Goal: Task Accomplishment & Management: Manage account settings

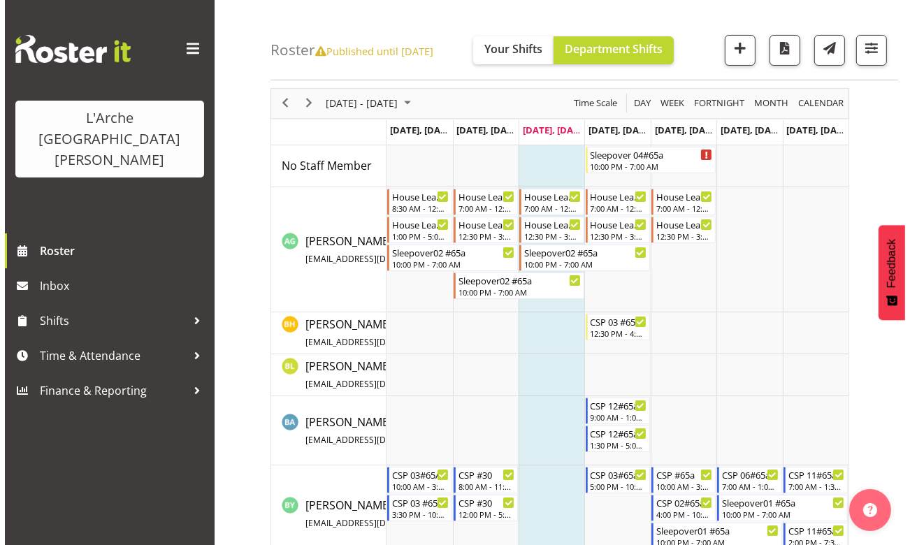
scroll to position [63, 0]
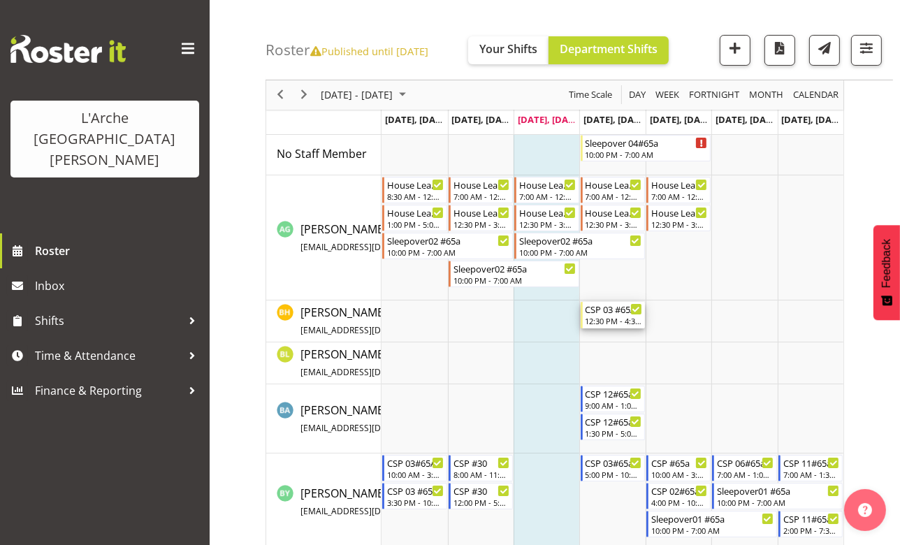
click at [617, 323] on div "12:30 PM - 4:30 PM" at bounding box center [614, 320] width 57 height 11
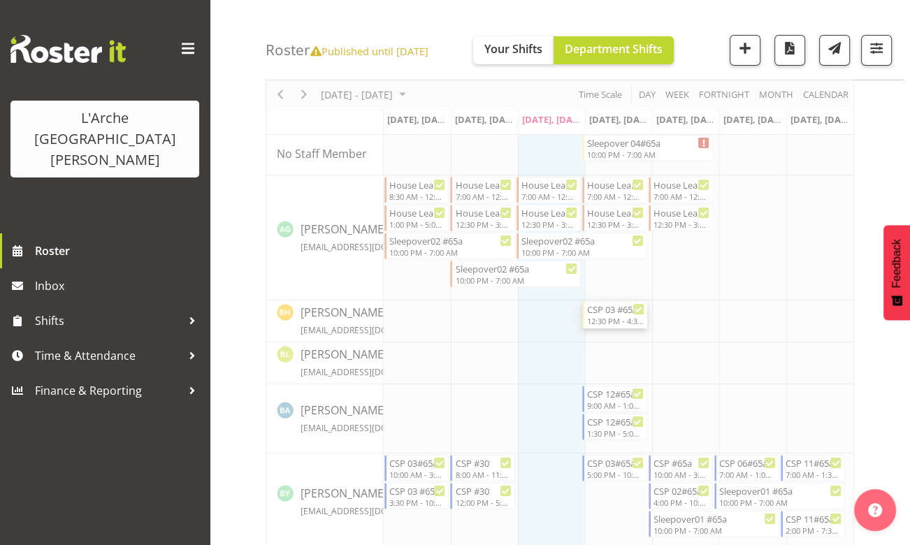
select select "3"
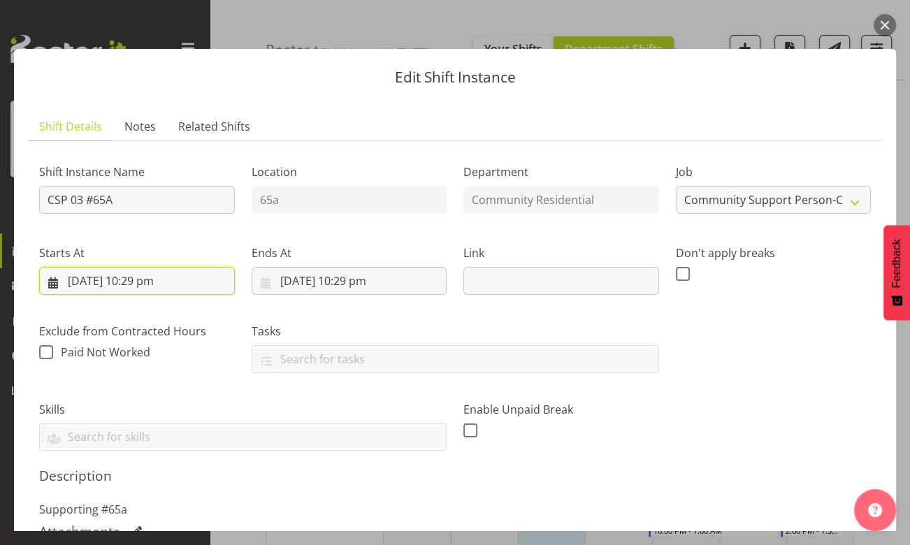
click at [152, 282] on input "[DATE] 10:29 pm" at bounding box center [137, 281] width 196 height 28
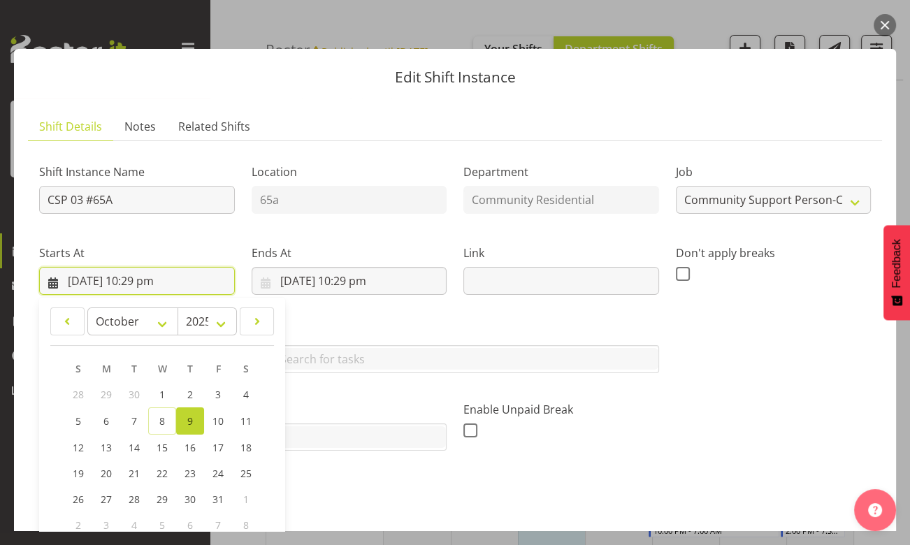
scroll to position [190, 0]
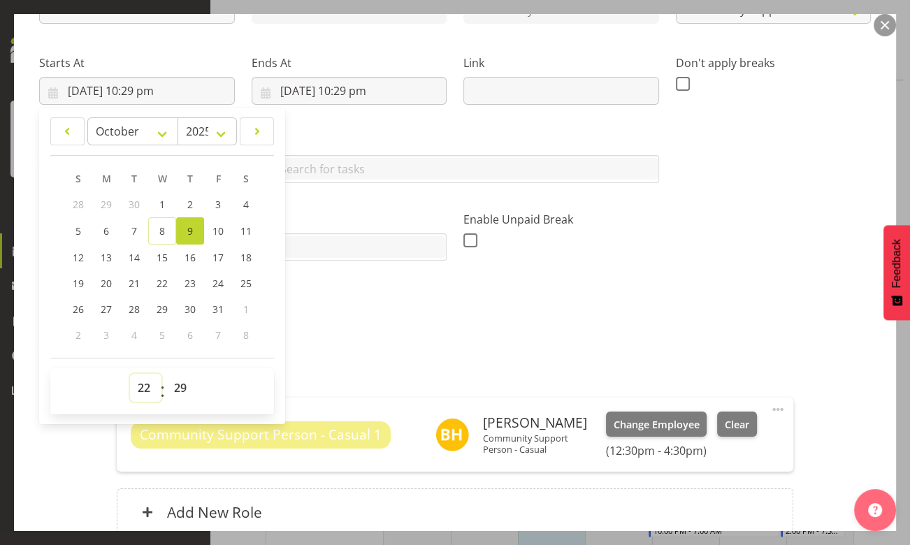
click at [147, 390] on select "00 01 02 03 04 05 06 07 08 09 10 11 12 13 14 15 16 17 18 19 20 21 22 23" at bounding box center [145, 388] width 31 height 28
select select "10"
click at [130, 374] on select "00 01 02 03 04 05 06 07 08 09 10 11 12 13 14 15 16 17 18 19 20 21 22 23" at bounding box center [145, 388] width 31 height 28
type input "[DATE] 10:29 am"
click at [178, 386] on select "00 01 02 03 04 05 06 07 08 09 10 11 12 13 14 15 16 17 18 19 20 21 22 23 24 25 2…" at bounding box center [181, 388] width 31 height 28
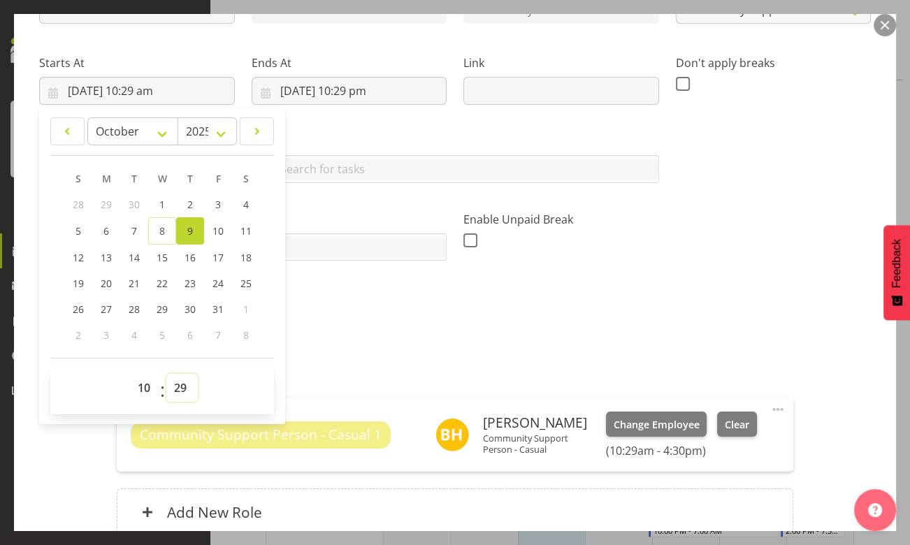
select select "30"
click at [166, 374] on select "00 01 02 03 04 05 06 07 08 09 10 11 12 13 14 15 16 17 18 19 20 21 22 23 24 25 2…" at bounding box center [181, 388] width 31 height 28
type input "[DATE] 10:30 am"
click at [361, 89] on input "[DATE] 10:29 pm" at bounding box center [350, 91] width 196 height 28
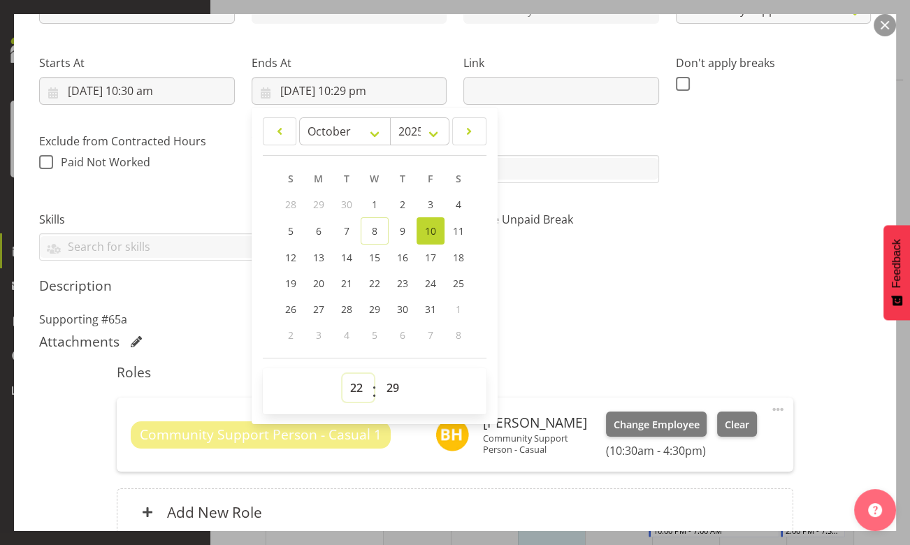
click at [357, 389] on select "00 01 02 03 04 05 06 07 08 09 10 11 12 13 14 15 16 17 18 19 20 21 22 23" at bounding box center [358, 388] width 31 height 28
select select "15"
click at [343, 374] on select "00 01 02 03 04 05 06 07 08 09 10 11 12 13 14 15 16 17 18 19 20 21 22 23" at bounding box center [358, 388] width 31 height 28
type input "[DATE] 3:29 pm"
click at [389, 388] on select "00 01 02 03 04 05 06 07 08 09 10 11 12 13 14 15 16 17 18 19 20 21 22 23 24 25 2…" at bounding box center [394, 388] width 31 height 28
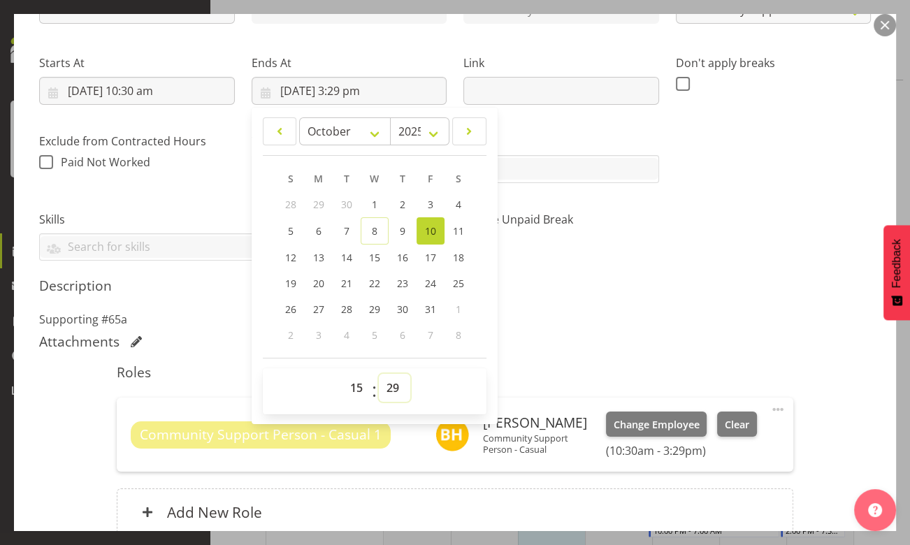
select select "30"
click at [379, 374] on select "00 01 02 03 04 05 06 07 08 09 10 11 12 13 14 15 16 17 18 19 20 21 22 23 24 25 2…" at bounding box center [394, 388] width 31 height 28
type input "[DATE] 3:30 pm"
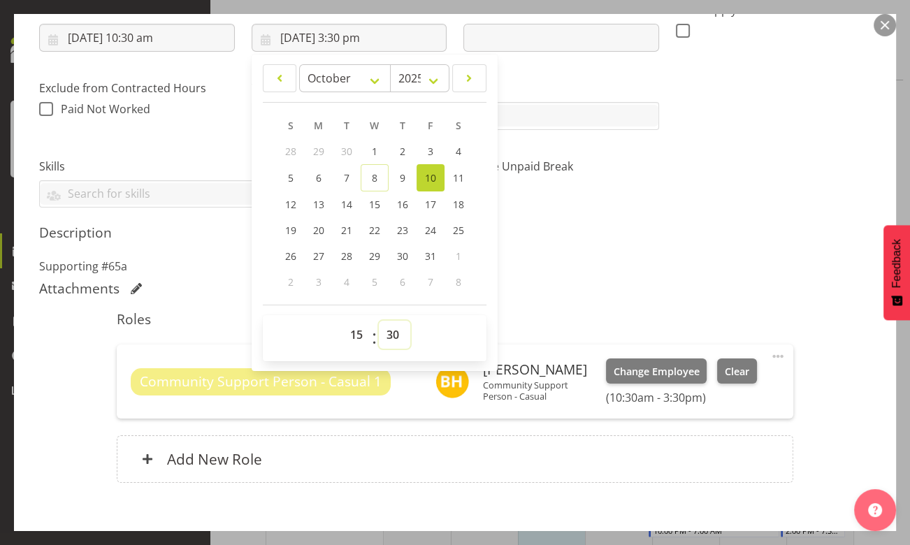
scroll to position [317, 0]
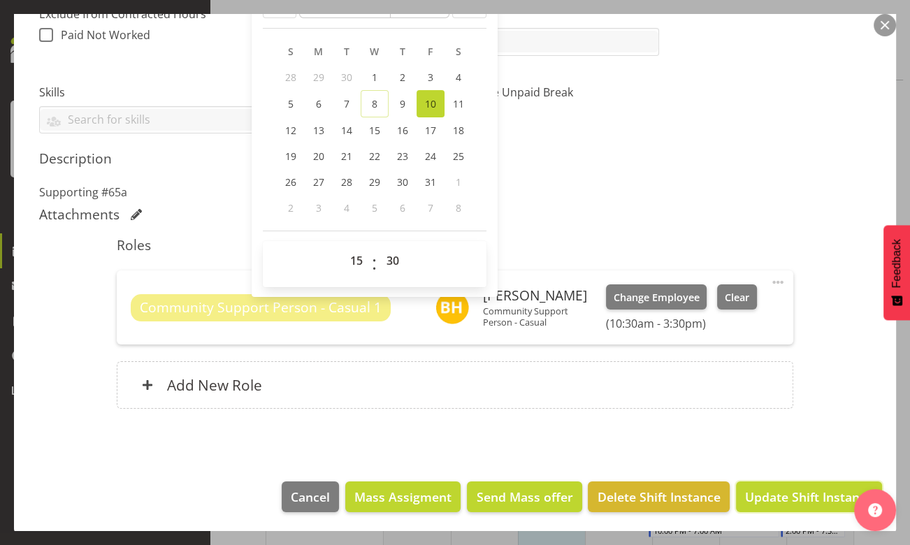
click at [767, 496] on span "Update Shift Instance" at bounding box center [809, 497] width 128 height 18
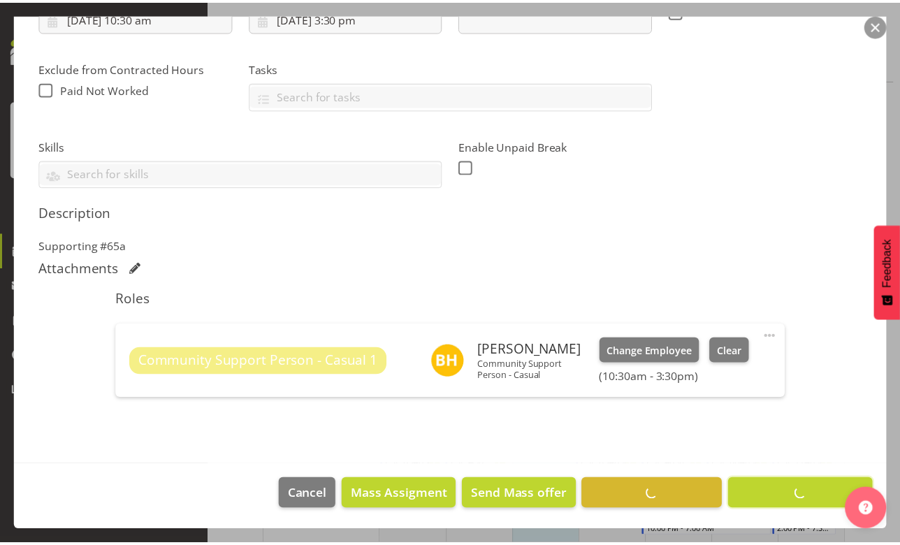
scroll to position [263, 0]
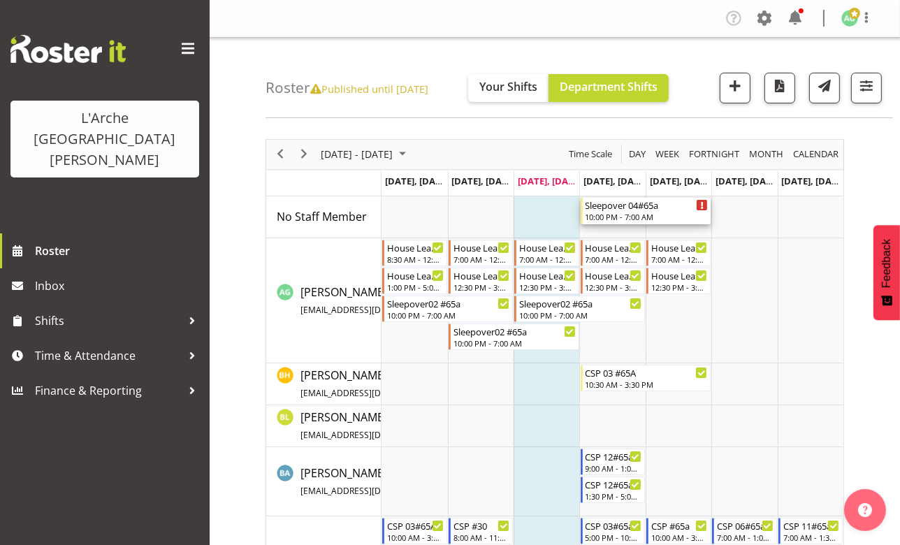
click at [614, 214] on div "10:00 PM - 7:00 AM" at bounding box center [647, 216] width 123 height 11
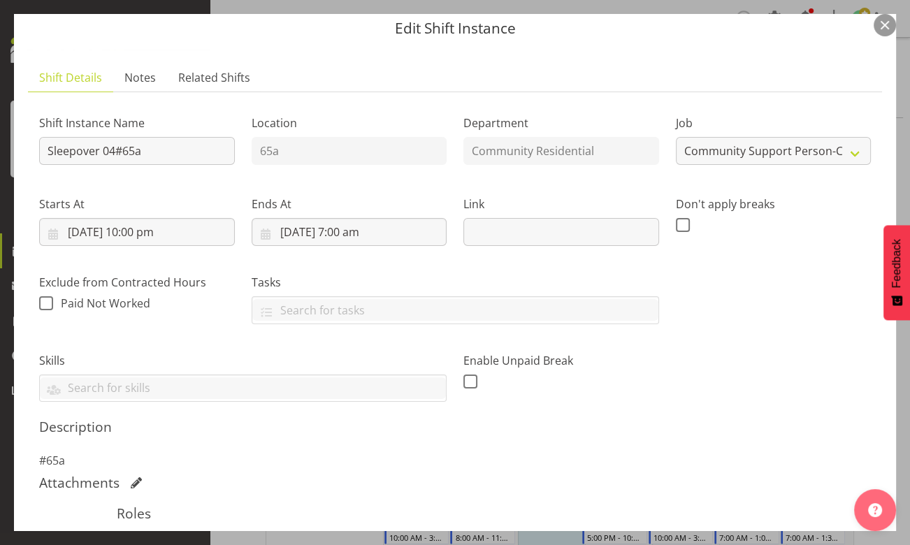
scroll to position [63, 0]
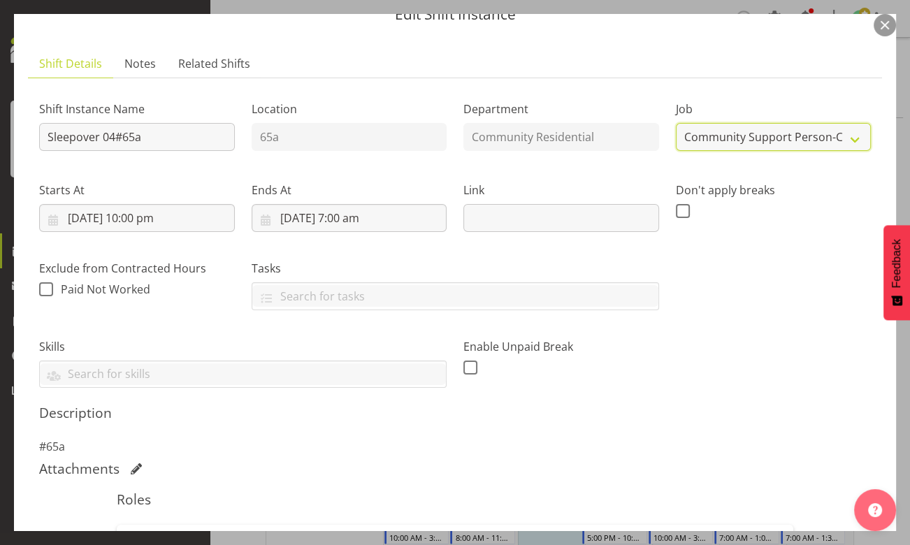
click at [847, 140] on select "Create new job Accounts Admin Art Coordinator Community Leader Community Suppor…" at bounding box center [774, 137] width 196 height 28
select select "2"
click at [676, 123] on select "Create new job Accounts Admin Art Coordinator Community Leader Community Suppor…" at bounding box center [774, 137] width 196 height 28
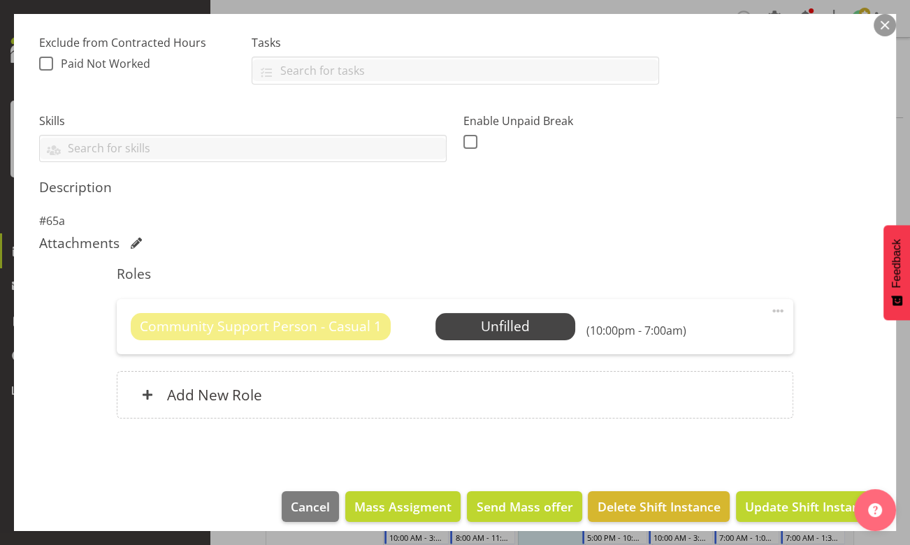
scroll to position [300, 0]
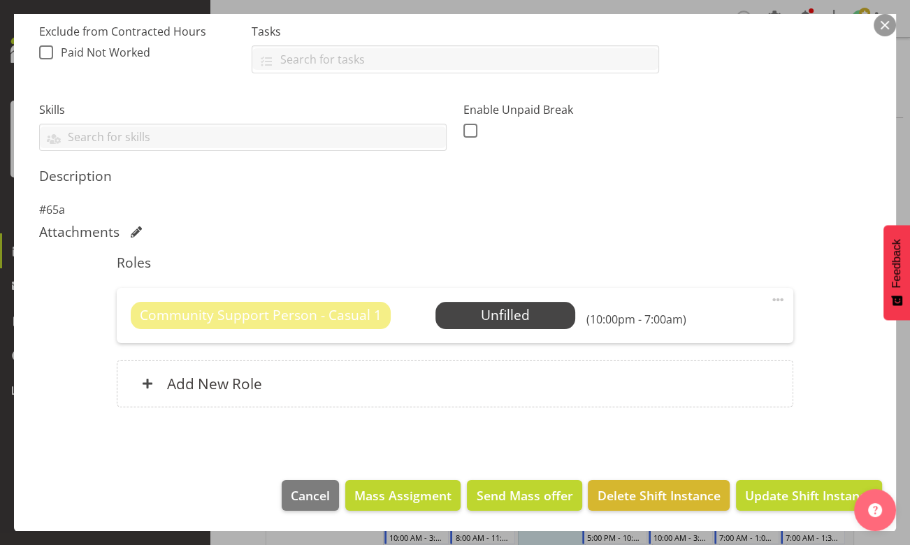
click at [770, 298] on span at bounding box center [778, 299] width 17 height 17
click at [682, 333] on link "Edit" at bounding box center [719, 330] width 134 height 25
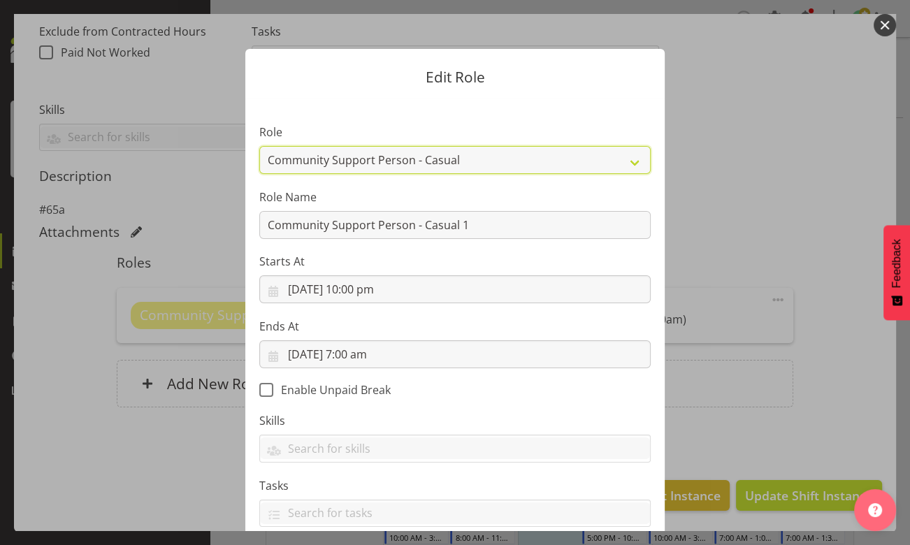
click at [629, 161] on select "Area Manager Art Coordination Community - SIL Community Leader Community Suppor…" at bounding box center [454, 160] width 391 height 28
select select "13"
click at [259, 146] on select "Area Manager Art Coordination Community - SIL Community Leader Community Suppor…" at bounding box center [454, 160] width 391 height 28
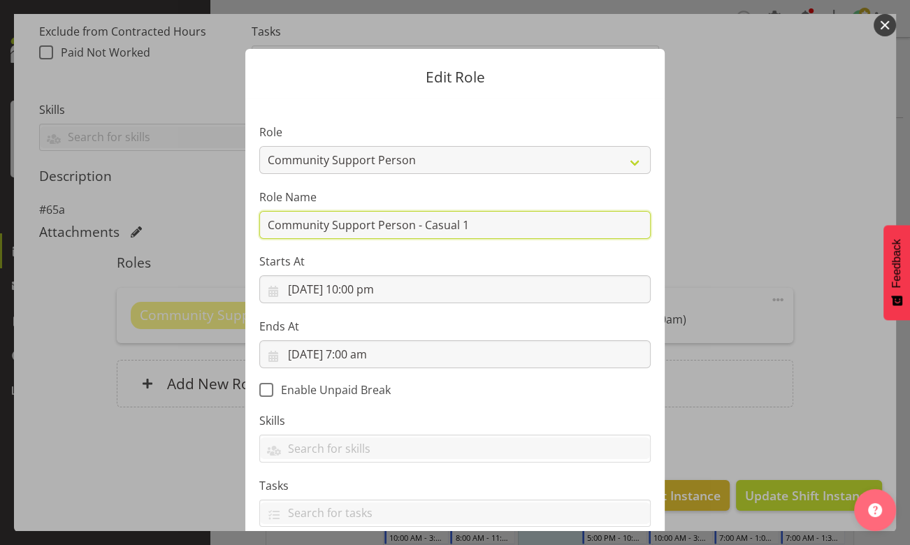
click at [466, 225] on input "Community Support Person - Casual 1" at bounding box center [454, 225] width 391 height 28
type input "C"
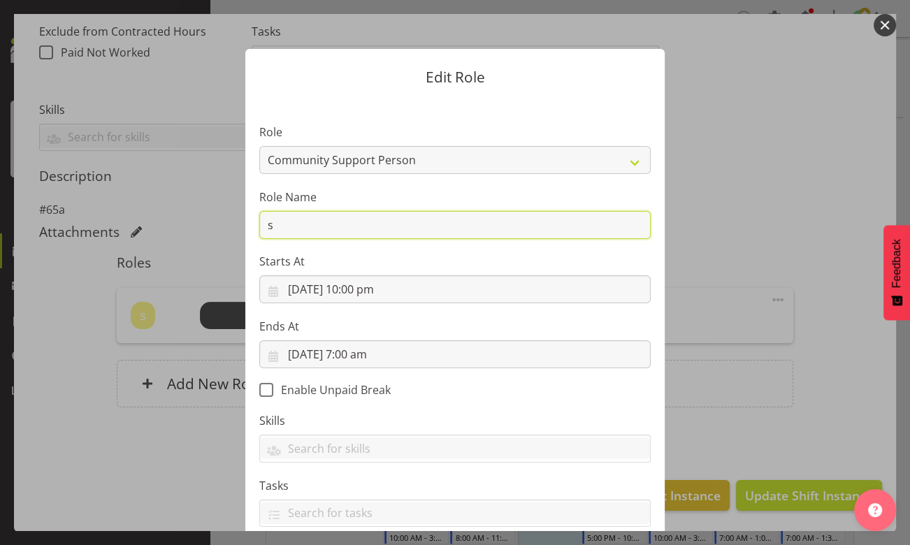
type input "sleepover #65a"
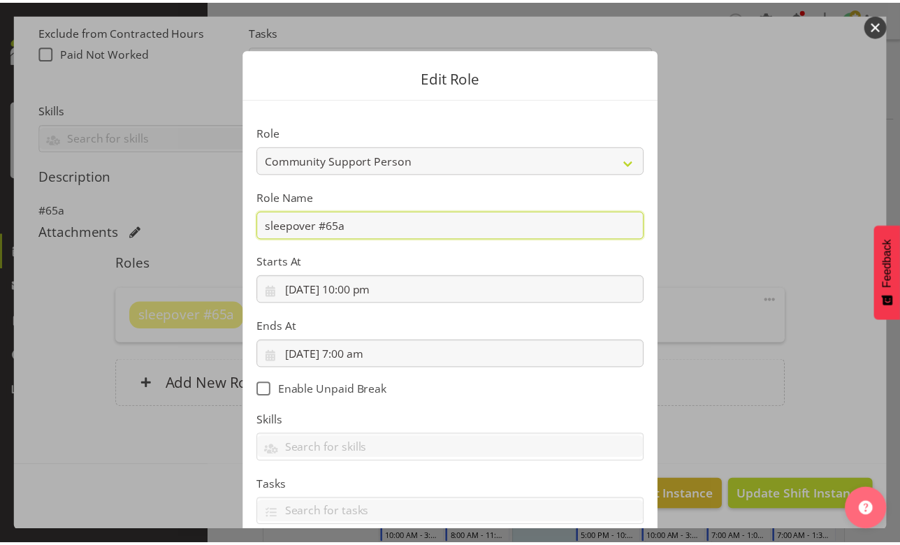
scroll to position [89, 0]
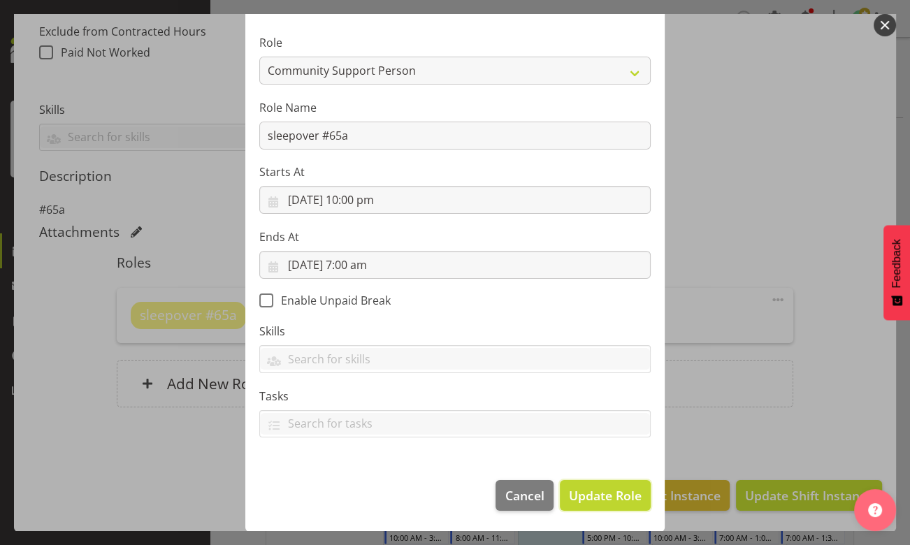
click at [588, 496] on span "Update Role" at bounding box center [605, 496] width 73 height 18
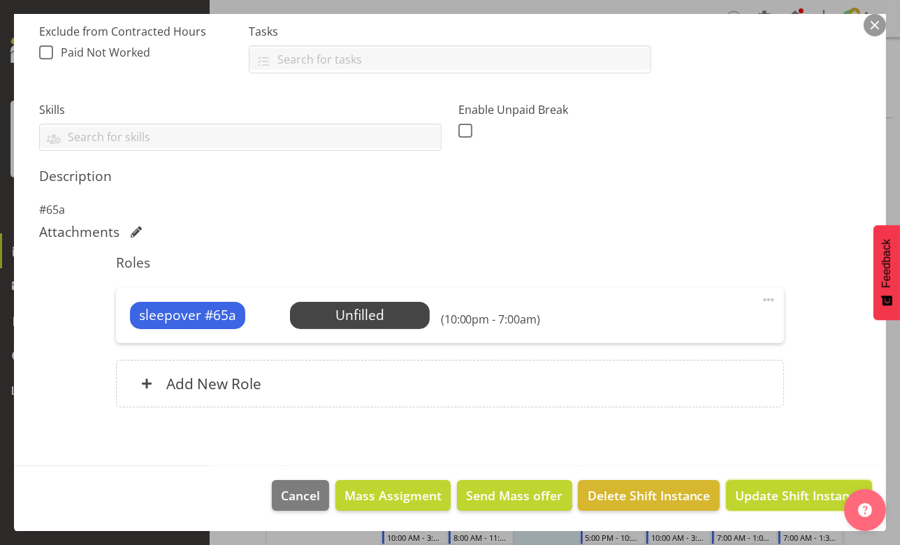
click at [784, 496] on span "Update Shift Instance" at bounding box center [799, 496] width 128 height 18
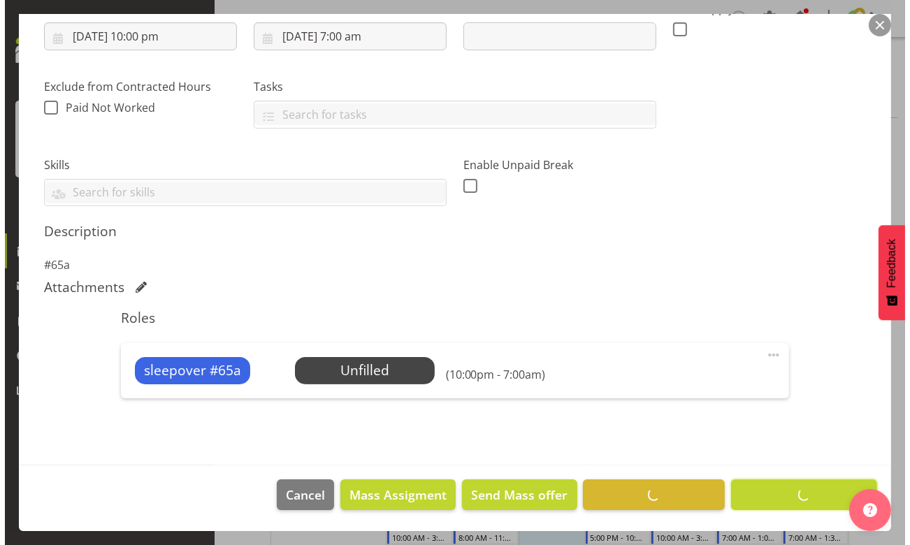
scroll to position [244, 0]
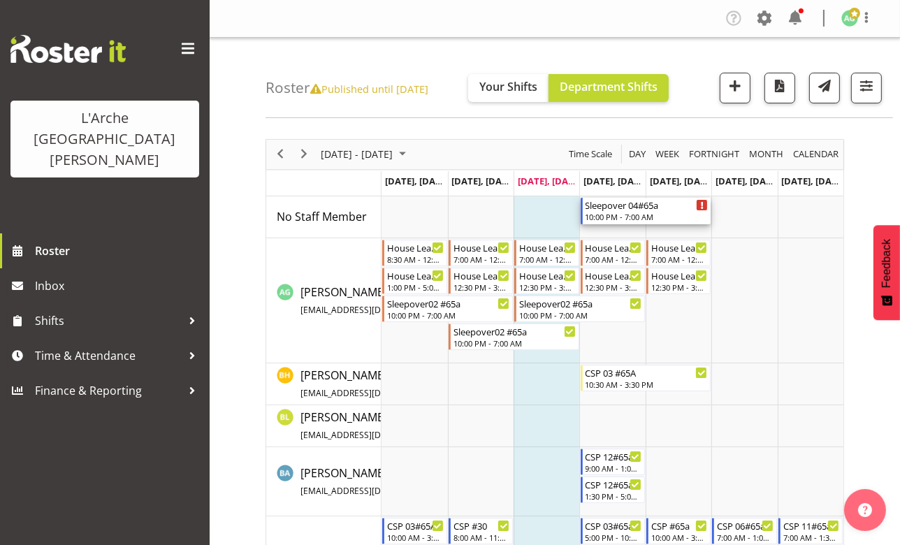
click at [630, 206] on div "Sleepover 04#65a" at bounding box center [647, 205] width 123 height 14
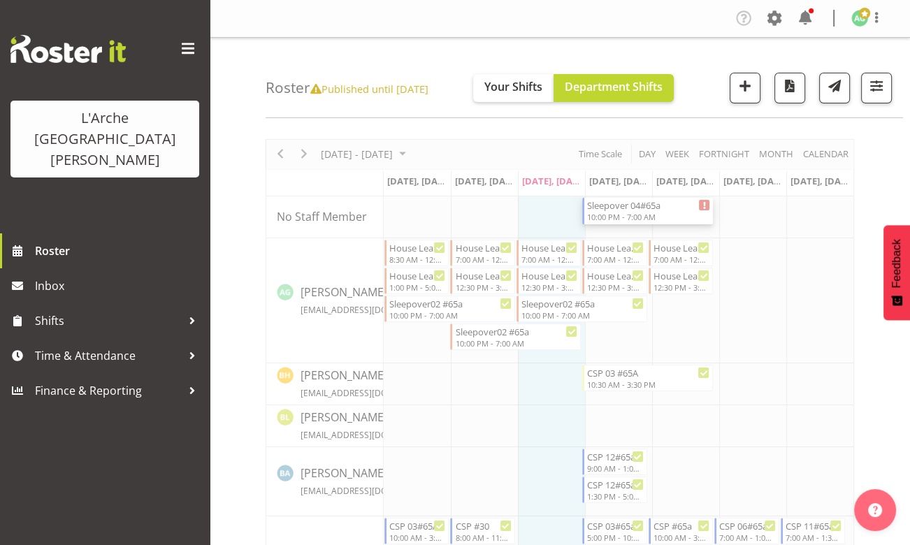
select select "2"
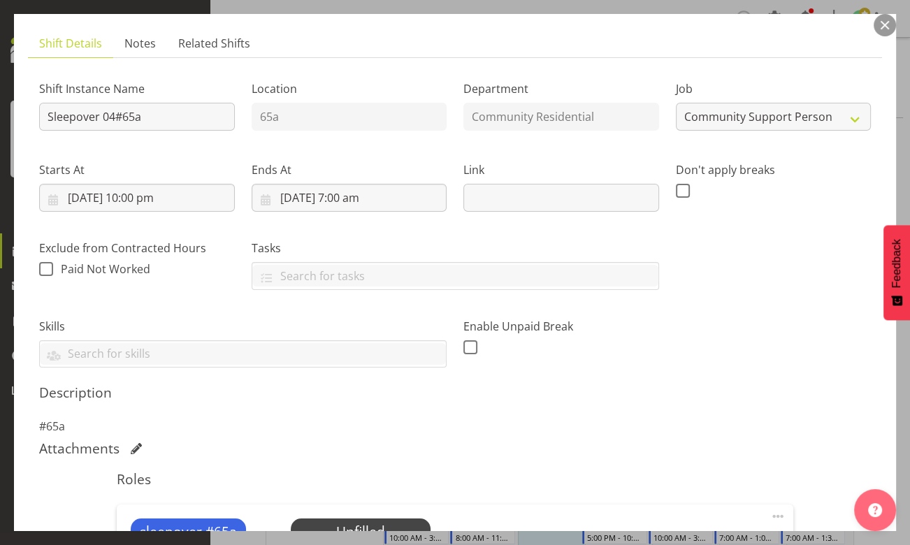
scroll to position [190, 0]
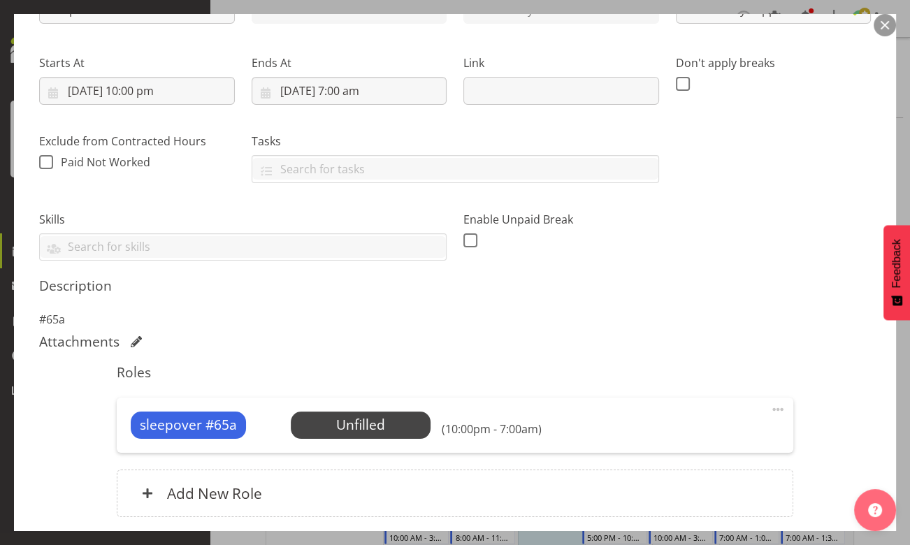
click at [0, 0] on span "Select Employee" at bounding box center [0, 0] width 0 height 0
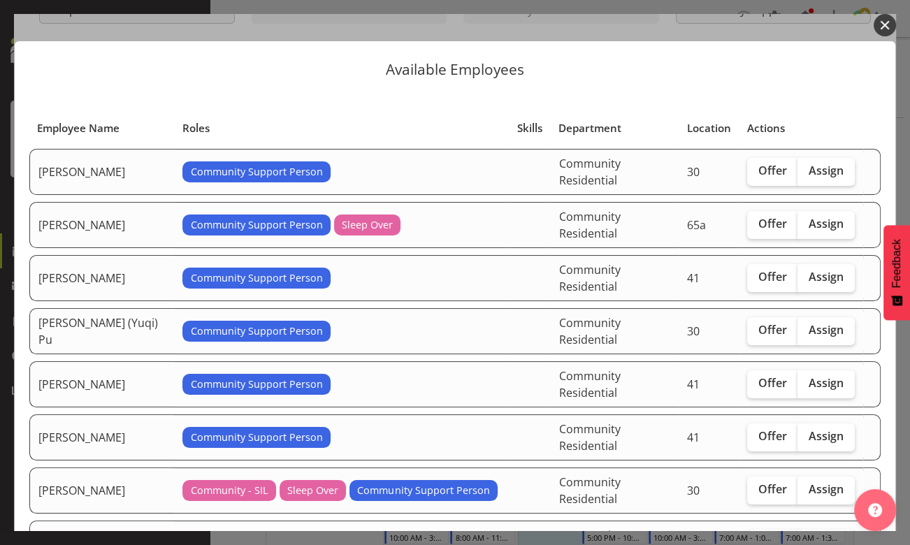
scroll to position [0, 0]
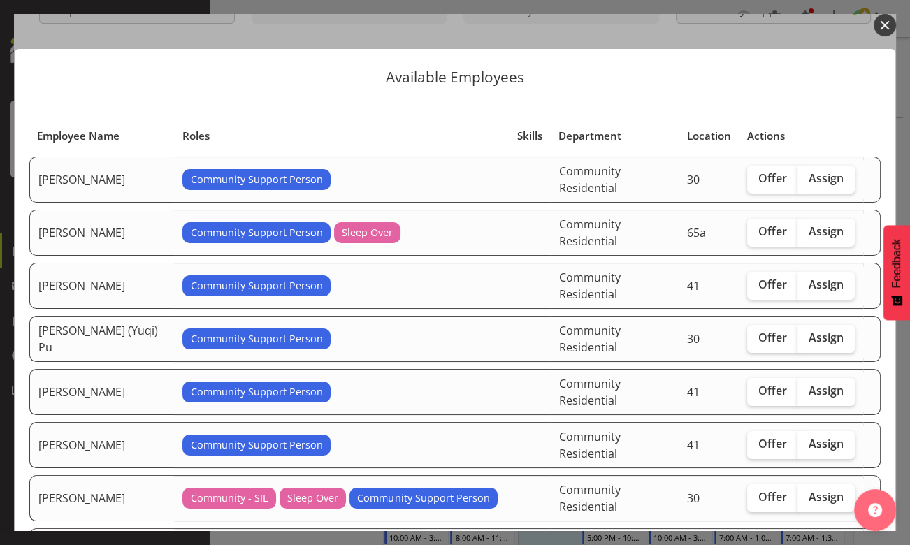
click at [820, 224] on span "Assign" at bounding box center [826, 231] width 35 height 14
click at [807, 227] on input "Assign" at bounding box center [802, 231] width 9 height 9
checkbox input "true"
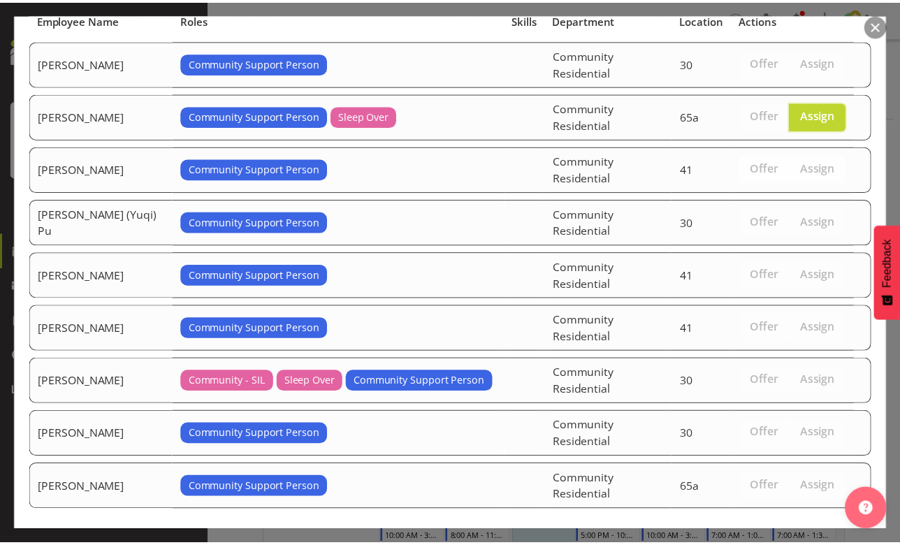
scroll to position [132, 0]
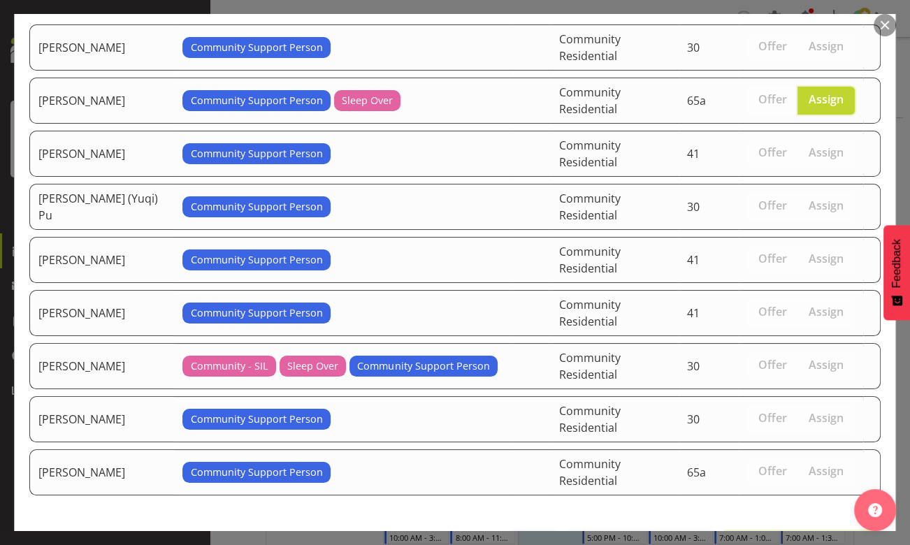
click at [786, 538] on span "Assign [PERSON_NAME]" at bounding box center [801, 546] width 141 height 17
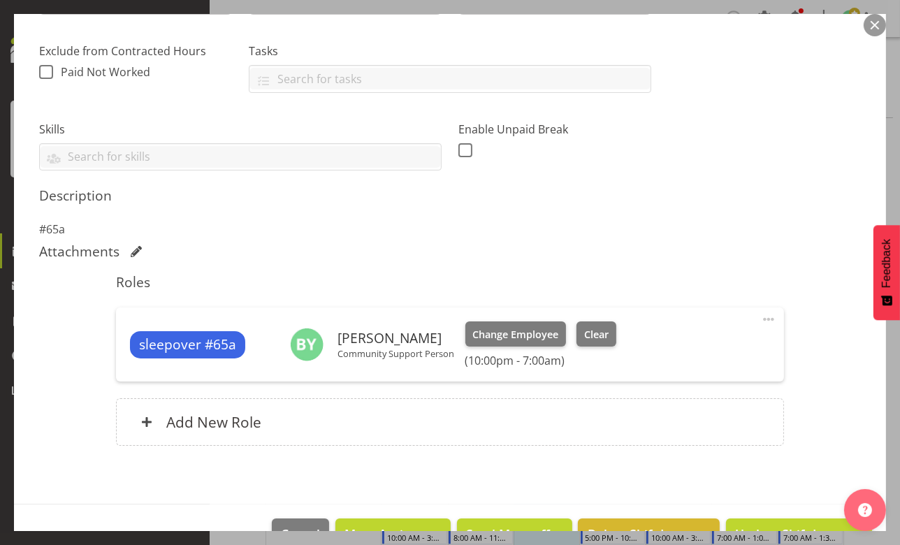
scroll to position [319, 0]
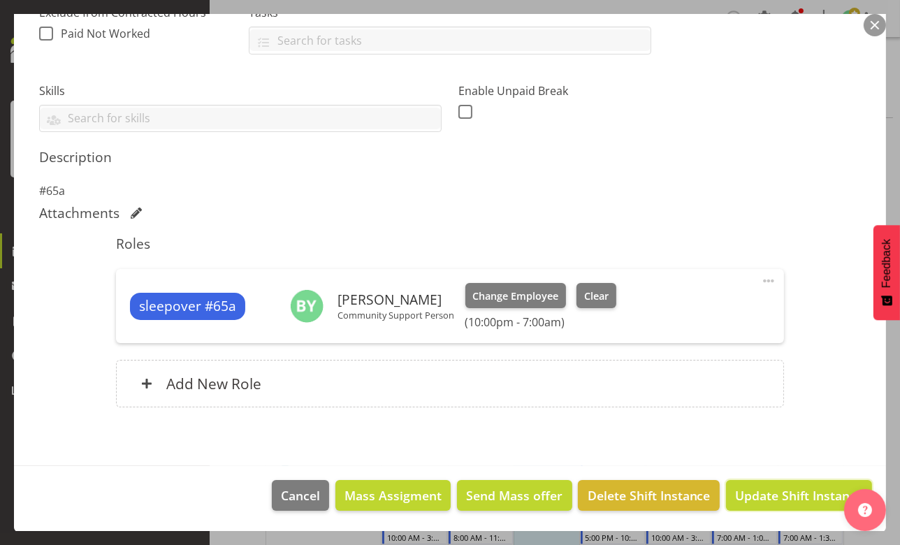
click at [764, 497] on span "Update Shift Instance" at bounding box center [799, 496] width 128 height 18
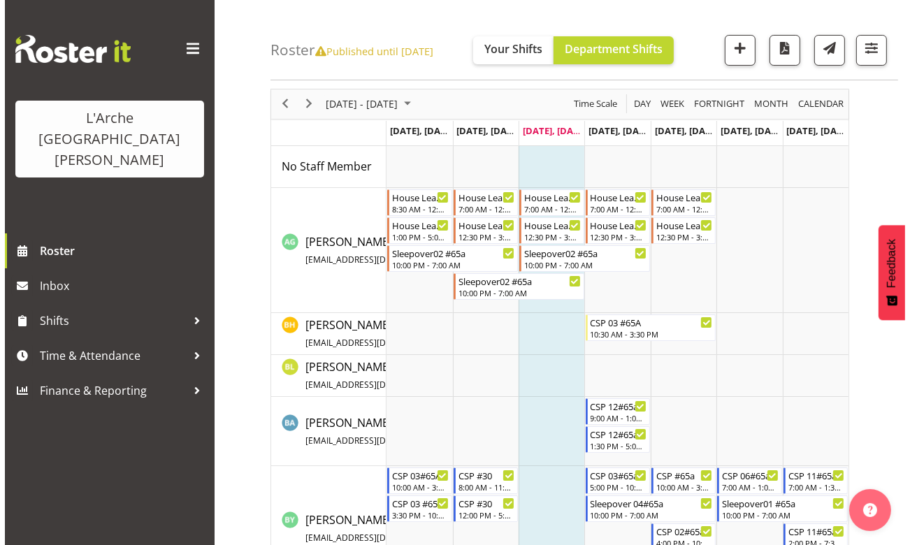
scroll to position [63, 0]
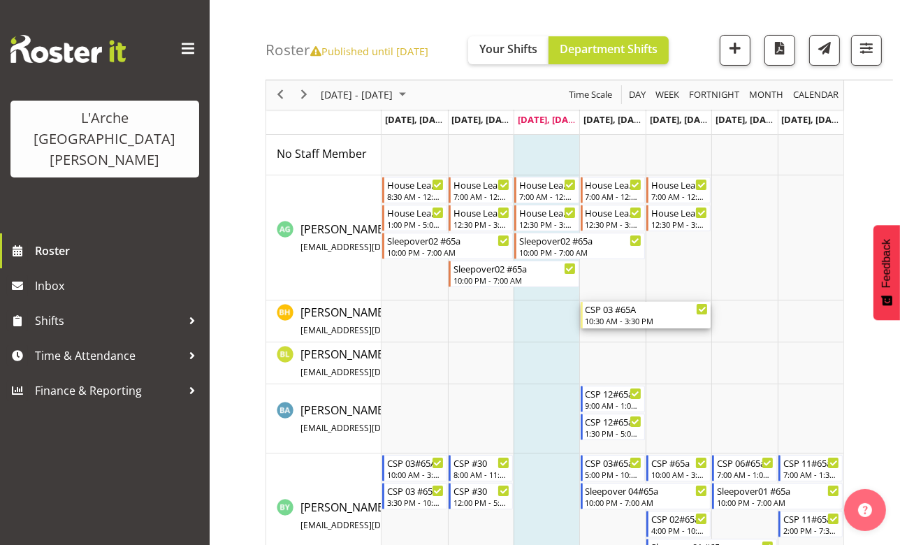
click at [622, 314] on div "CSP 03 #65A" at bounding box center [647, 309] width 123 height 14
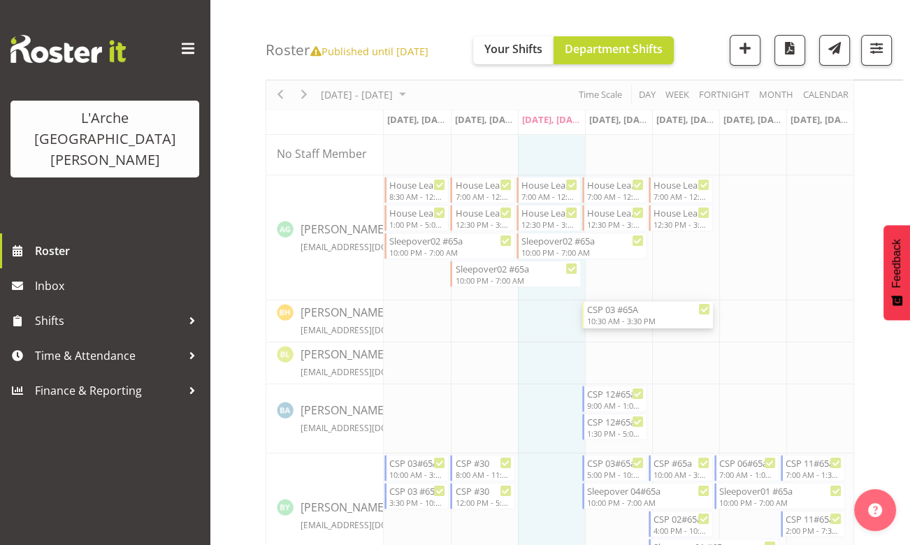
select select "3"
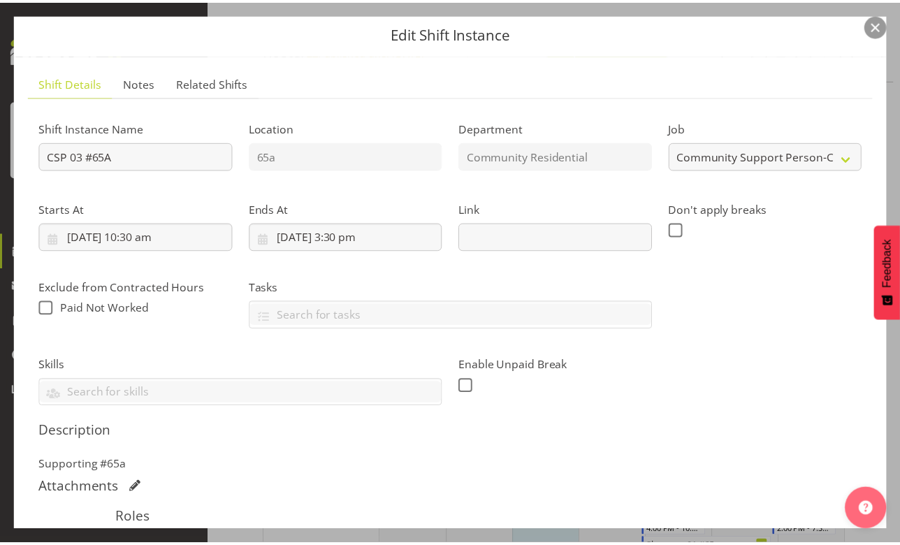
scroll to position [190, 0]
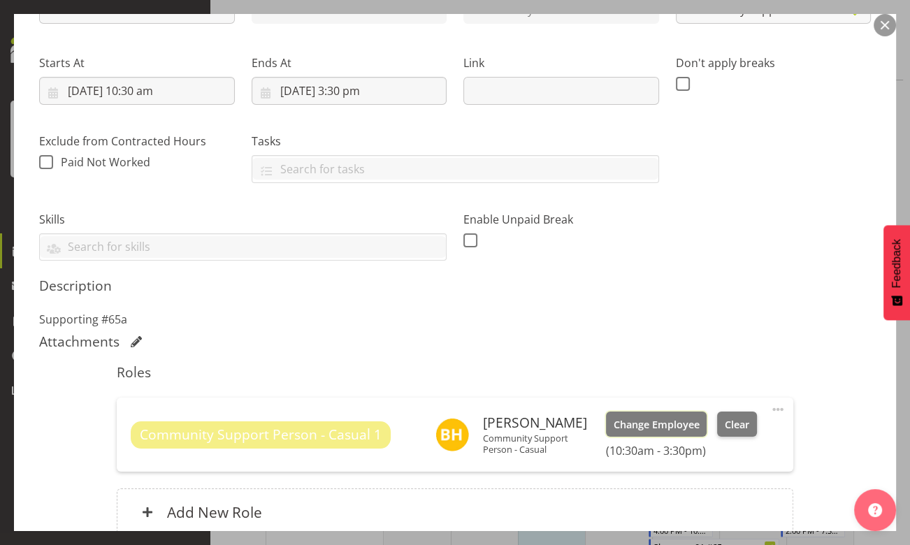
click at [656, 423] on span "Change Employee" at bounding box center [656, 424] width 86 height 15
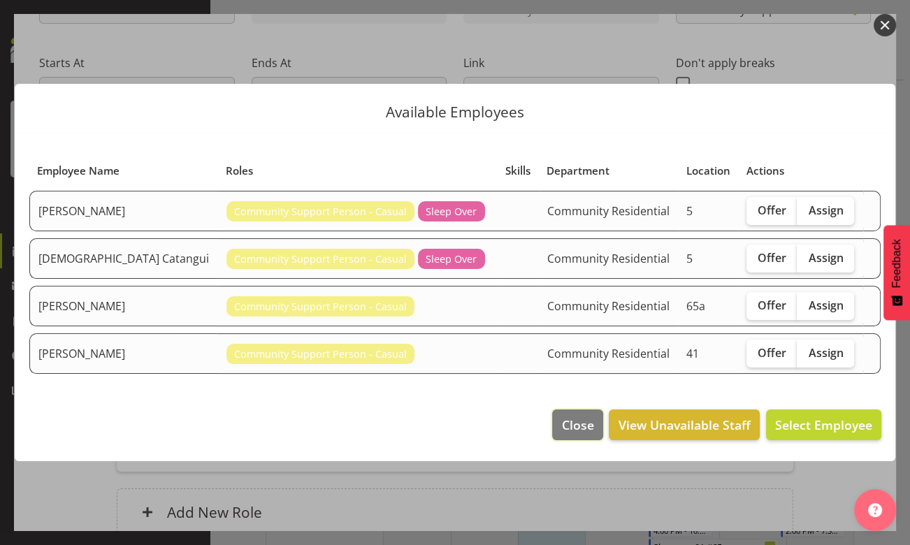
click at [583, 426] on span "Close" at bounding box center [577, 425] width 32 height 18
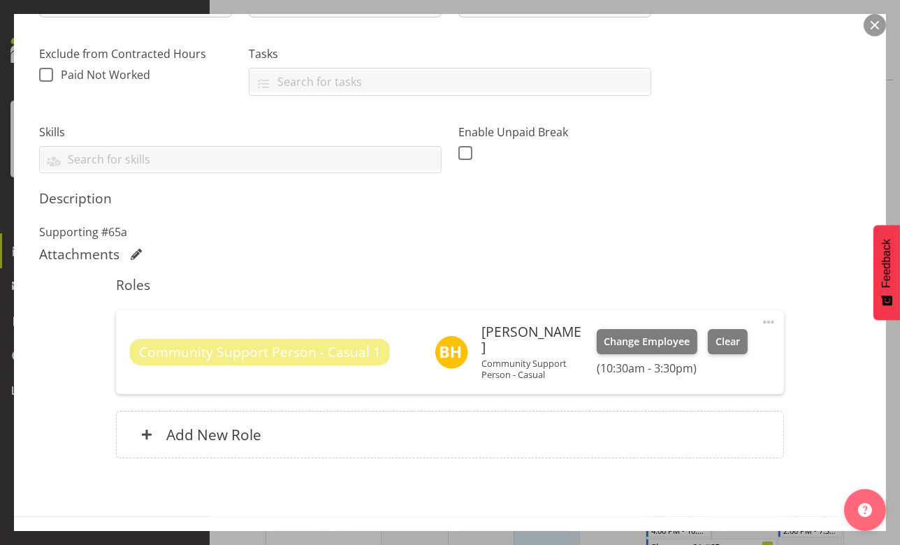
scroll to position [319, 0]
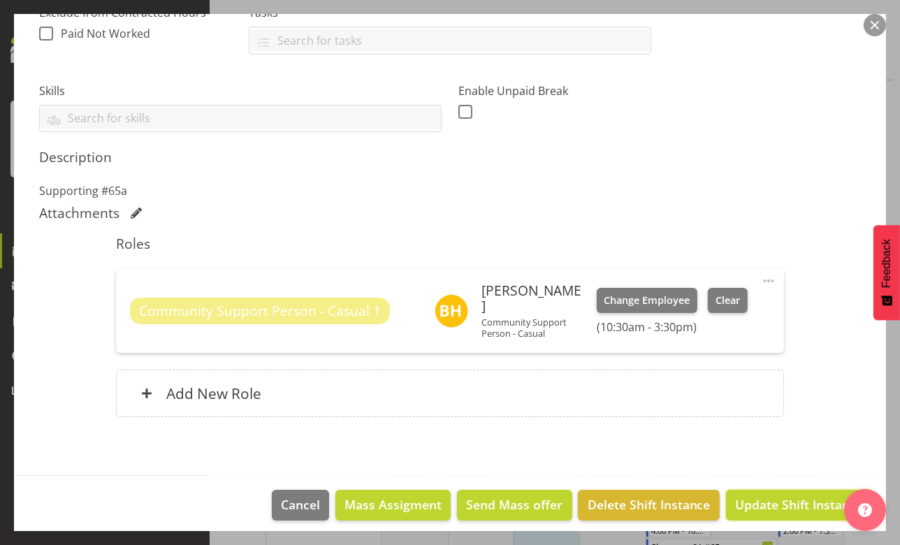
click at [791, 500] on span "Update Shift Instance" at bounding box center [799, 505] width 128 height 18
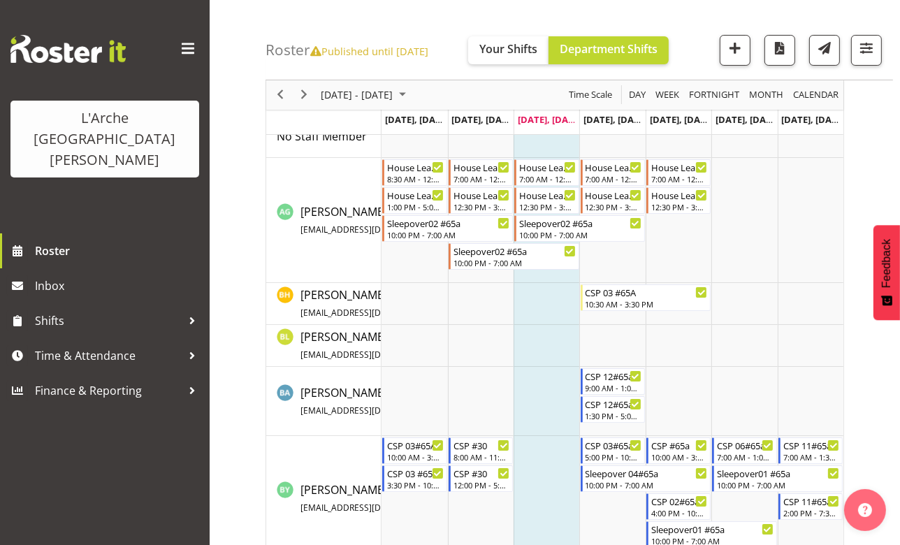
scroll to position [0, 0]
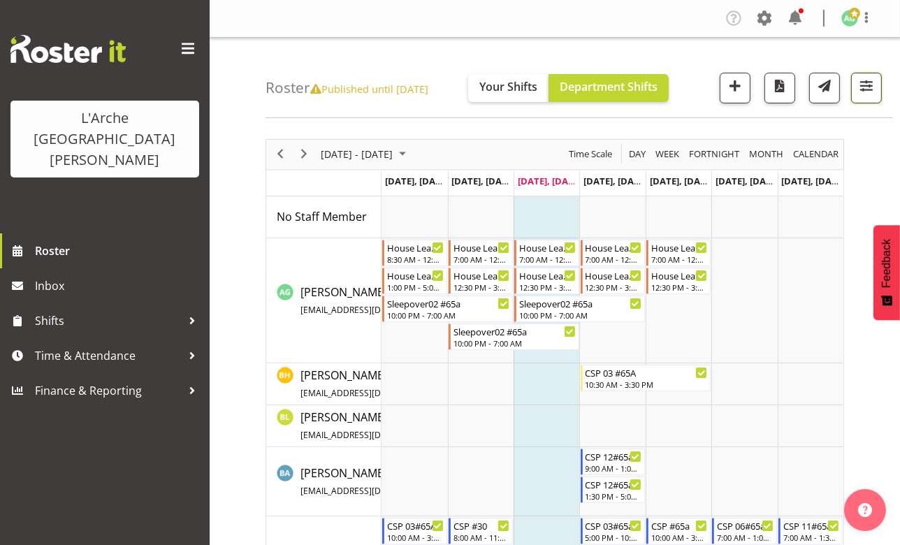
click at [868, 93] on span "button" at bounding box center [867, 86] width 18 height 18
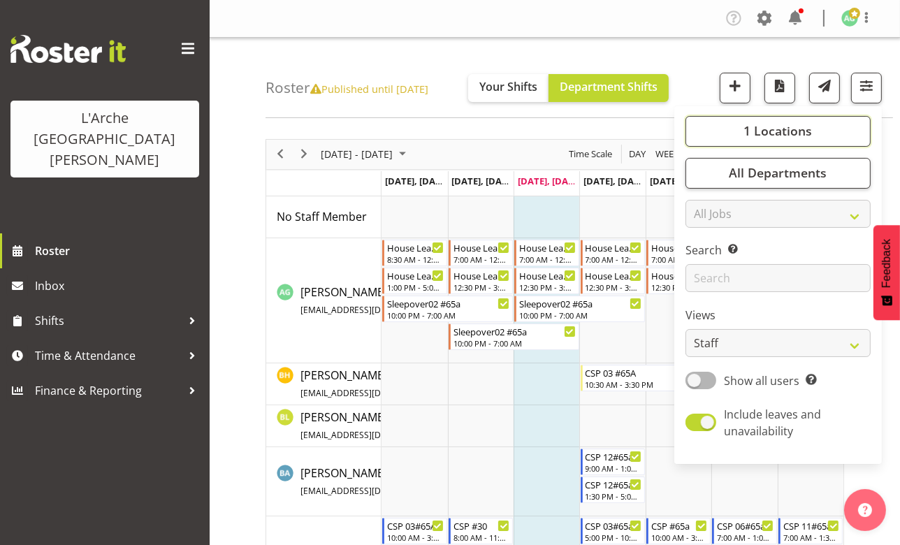
click at [775, 127] on span "1 Locations" at bounding box center [778, 130] width 69 height 17
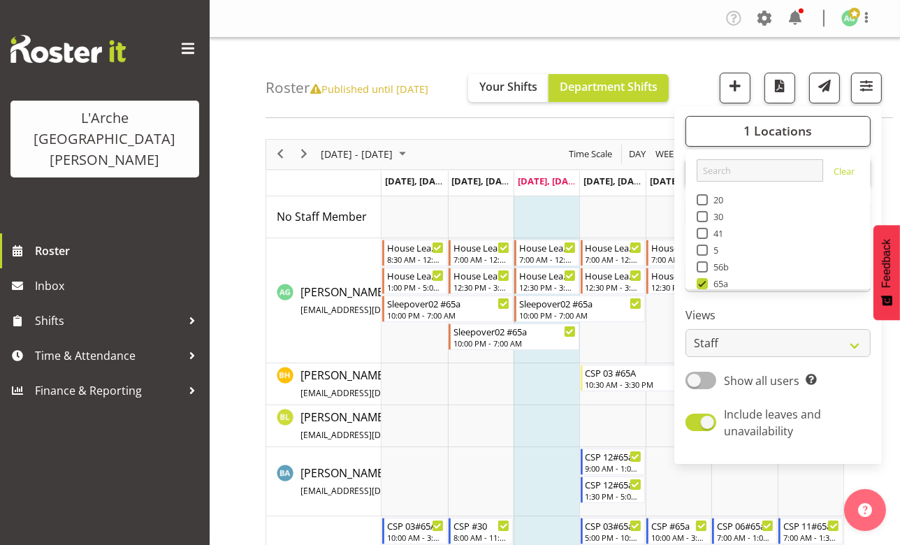
click at [702, 230] on span at bounding box center [702, 233] width 11 height 11
click at [702, 230] on input "41" at bounding box center [701, 233] width 9 height 9
checkbox input "true"
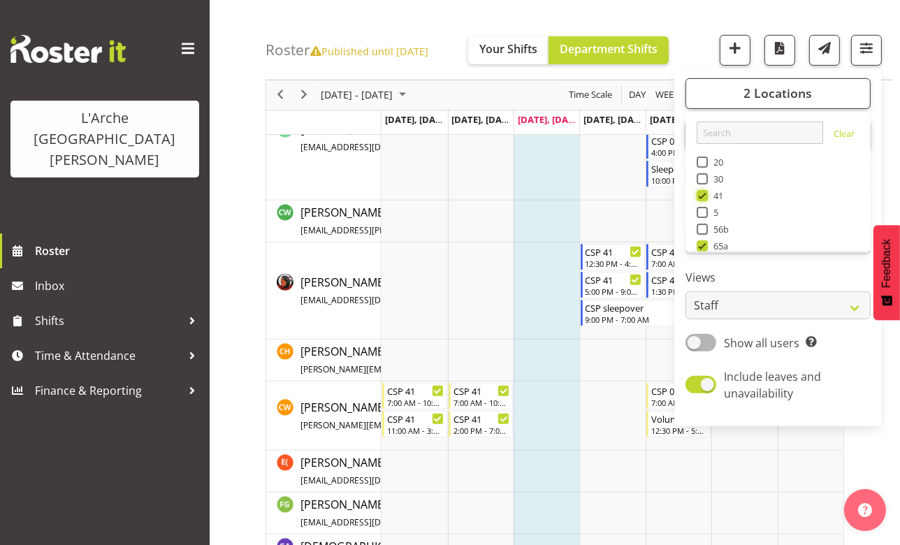
scroll to position [508, 0]
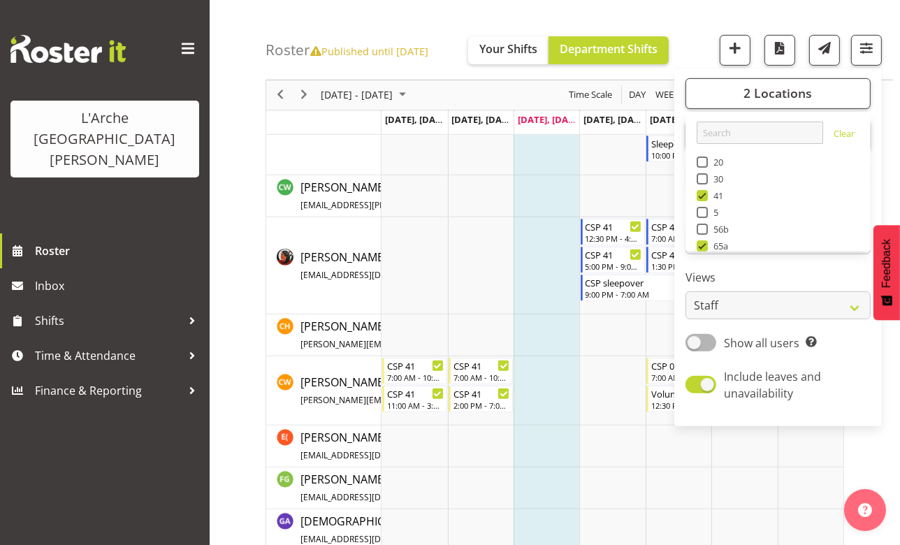
click at [428, 10] on div "Roster Published until [DATE] Your Shifts Department Shifts 2 Locations Clear 2…" at bounding box center [580, 40] width 628 height 80
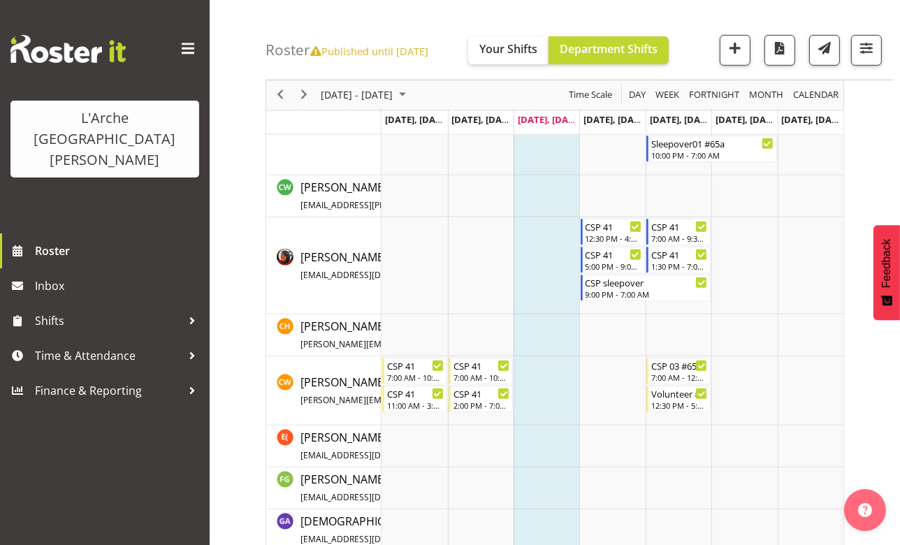
click at [414, 50] on span "Published until [DATE]" at bounding box center [369, 51] width 118 height 14
click at [329, 52] on span "Published until [DATE]" at bounding box center [369, 51] width 118 height 14
click at [317, 50] on icon at bounding box center [315, 52] width 11 height 10
click at [403, 49] on span "Published until [DATE]" at bounding box center [369, 51] width 118 height 14
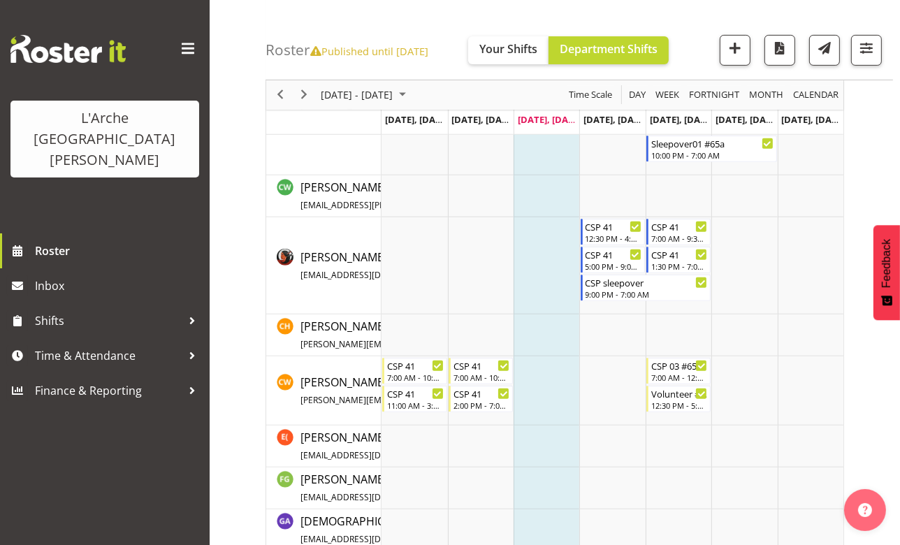
click at [428, 58] on span "Published until [DATE]" at bounding box center [369, 51] width 118 height 14
click at [470, 50] on div "Roster Published until [DATE] Your Shifts Department Shifts 2 Locations Clear 2…" at bounding box center [580, 40] width 628 height 80
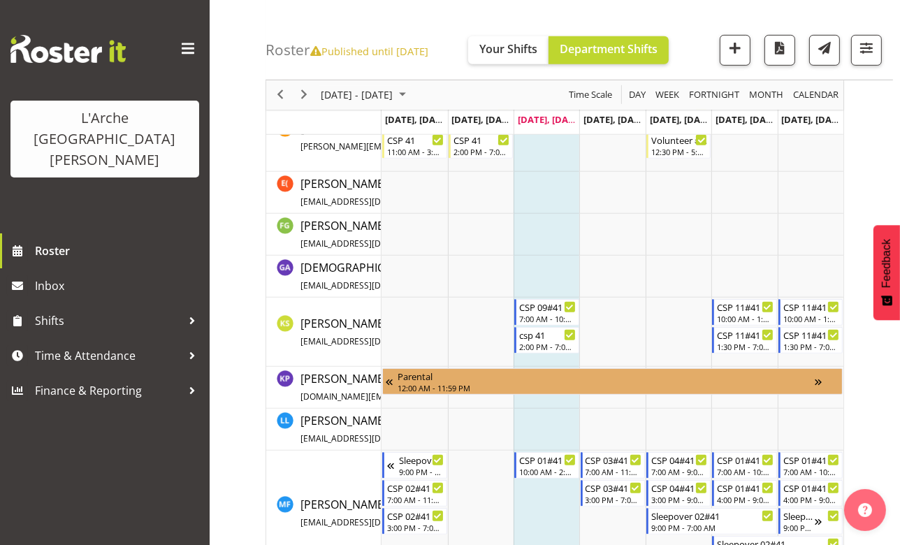
scroll to position [635, 0]
